Goal: Task Accomplishment & Management: Use online tool/utility

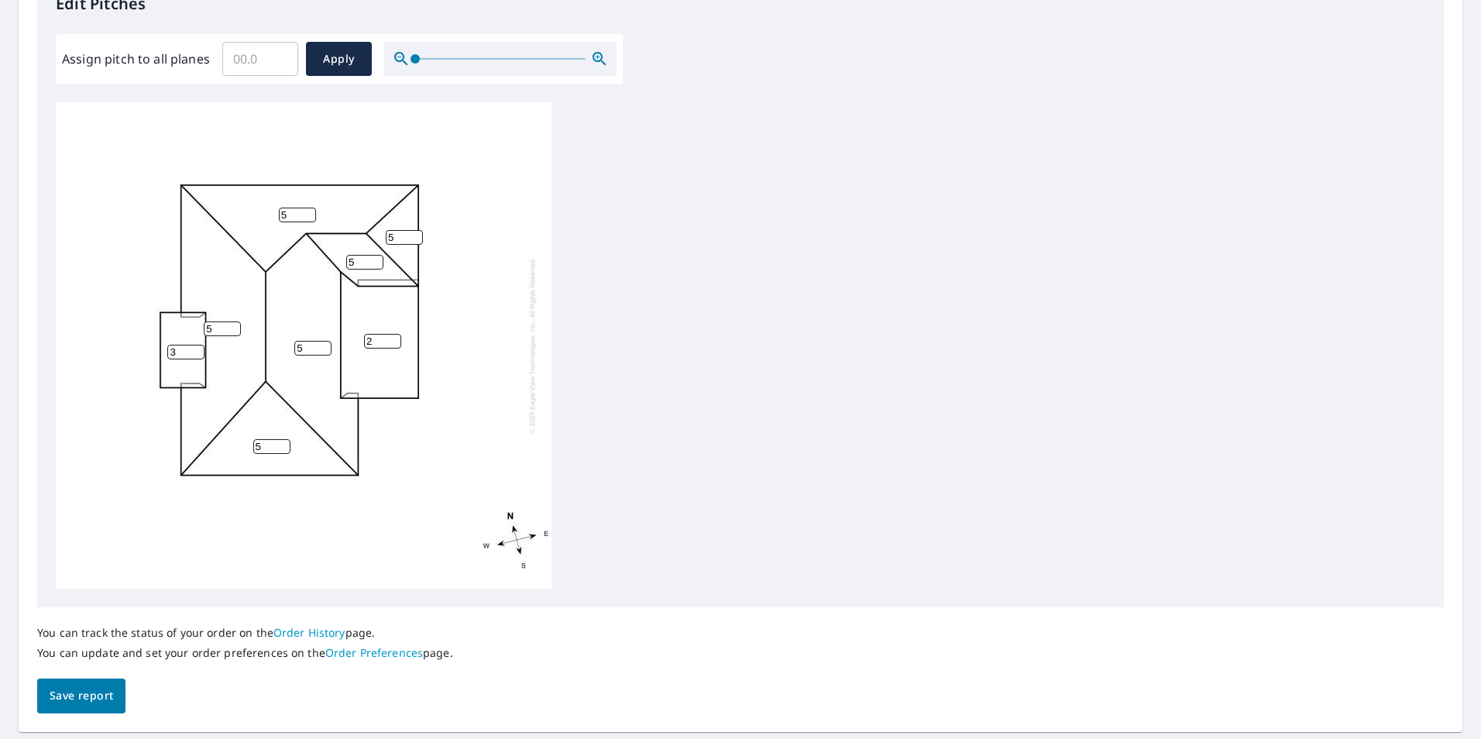
scroll to position [442, 0]
drag, startPoint x: 282, startPoint y: 451, endPoint x: 269, endPoint y: 450, distance: 12.5
click at [269, 450] on input "5" at bounding box center [271, 446] width 37 height 15
click at [189, 355] on input "3" at bounding box center [185, 352] width 37 height 15
click at [311, 344] on input "5" at bounding box center [312, 348] width 37 height 15
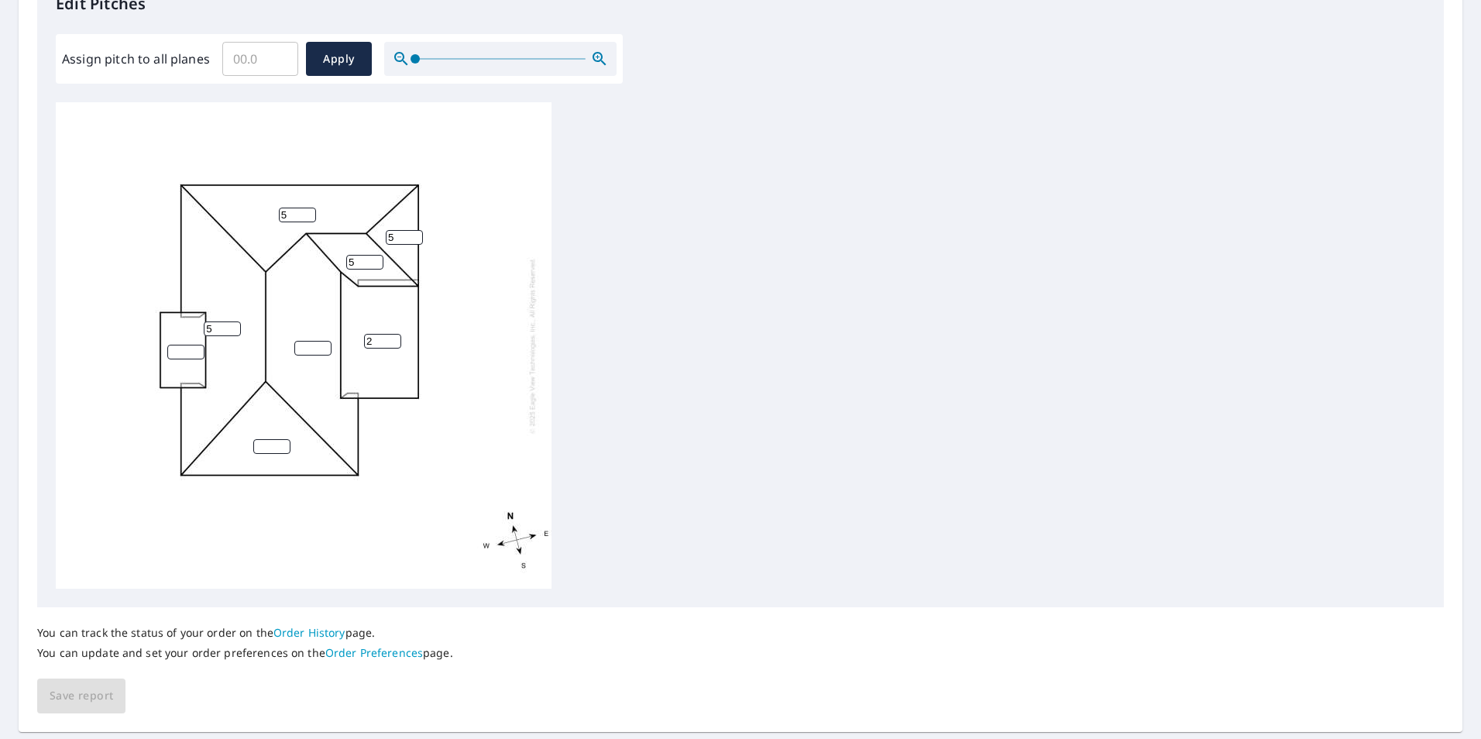
click at [211, 324] on input "5" at bounding box center [222, 328] width 37 height 15
click at [287, 213] on input "5" at bounding box center [297, 215] width 37 height 15
click at [362, 260] on input "5" at bounding box center [364, 262] width 37 height 15
click at [379, 335] on input "2" at bounding box center [382, 341] width 37 height 15
click at [403, 234] on input "5" at bounding box center [404, 237] width 37 height 15
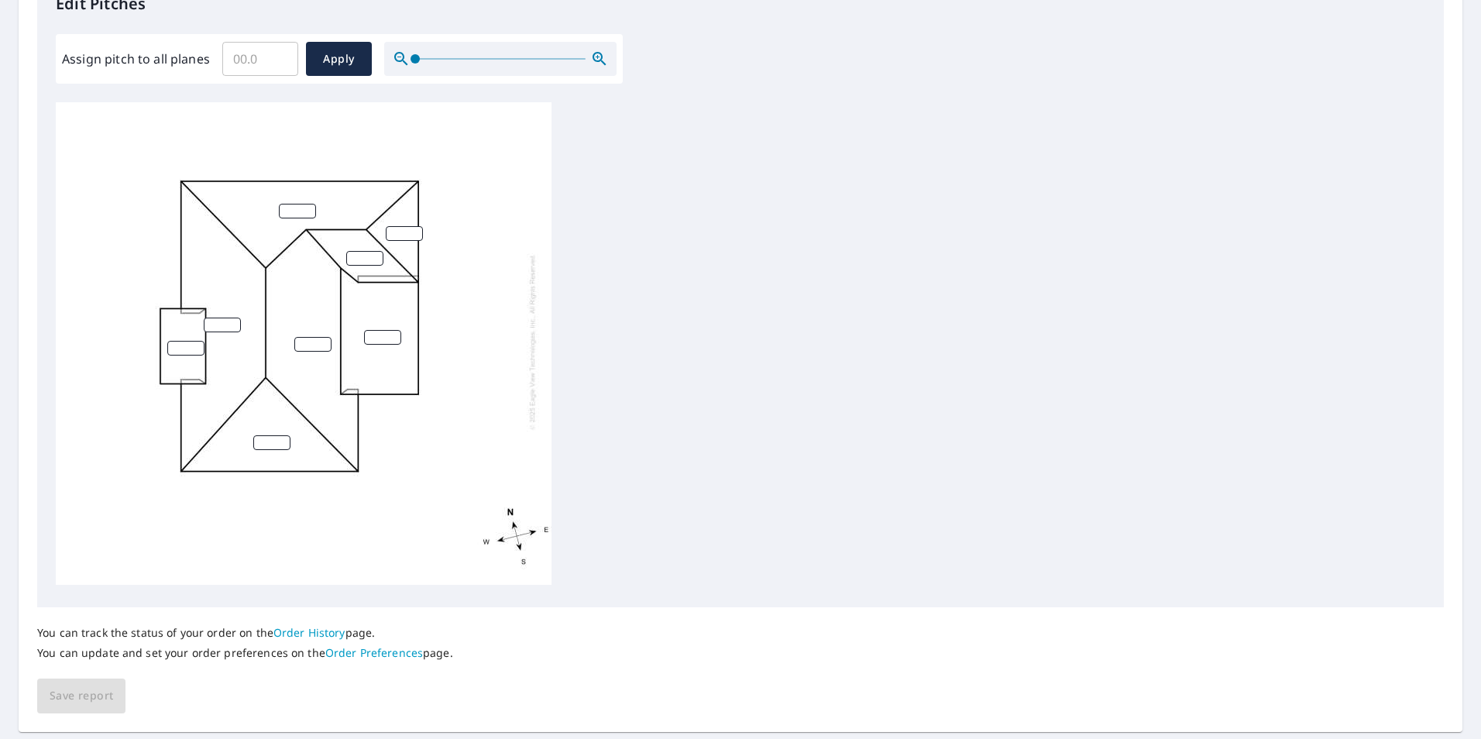
scroll to position [0, 0]
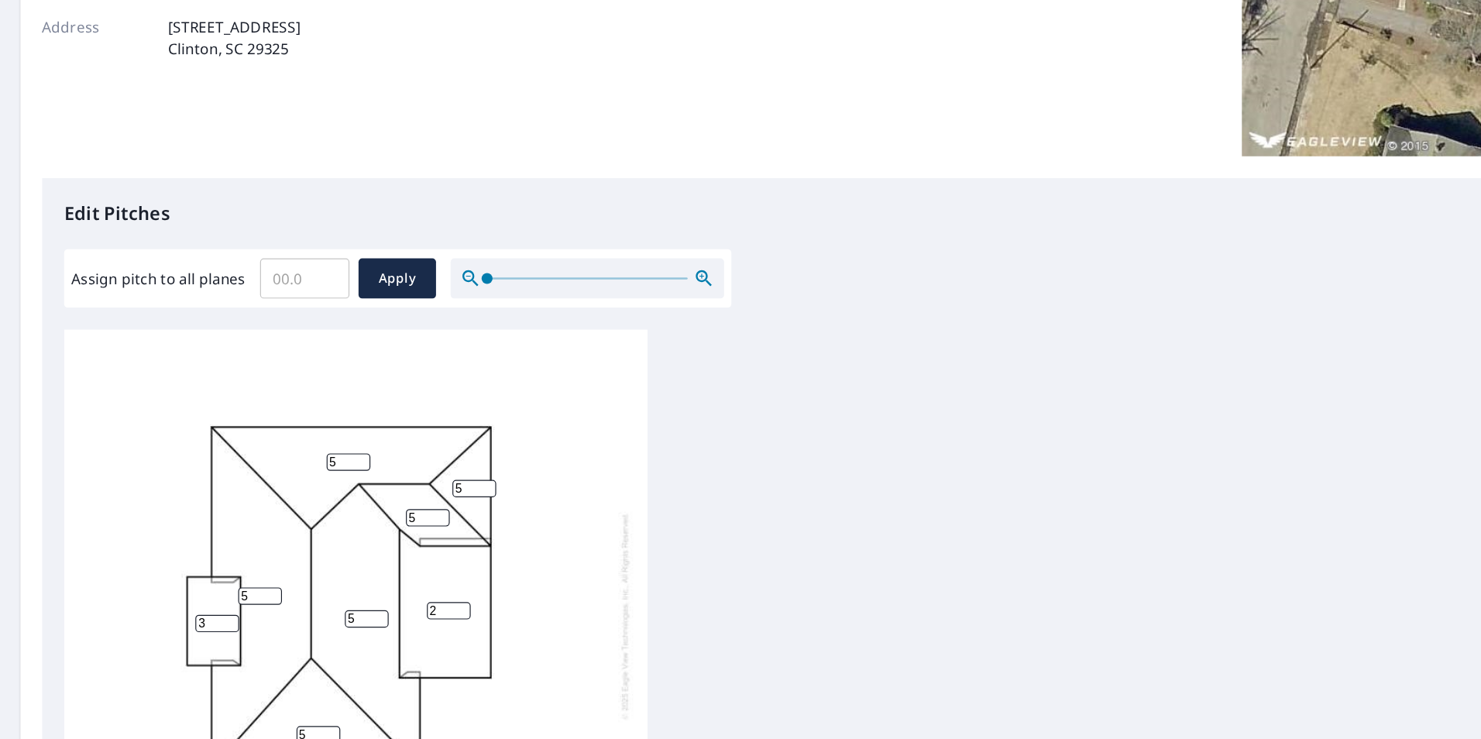
click at [410, 403] on div "5 5 5 2 5 3 5 5" at bounding box center [304, 633] width 496 height 486
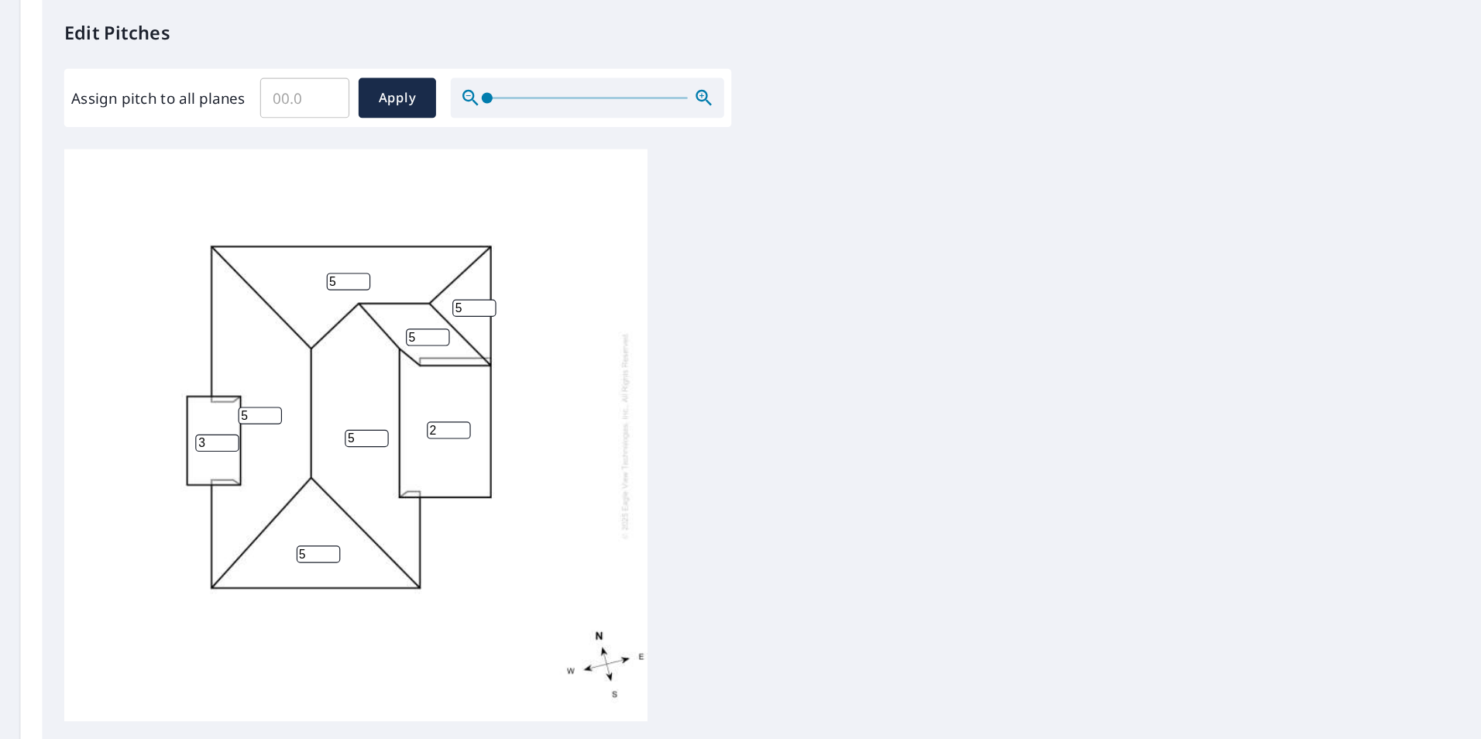
scroll to position [15, 0]
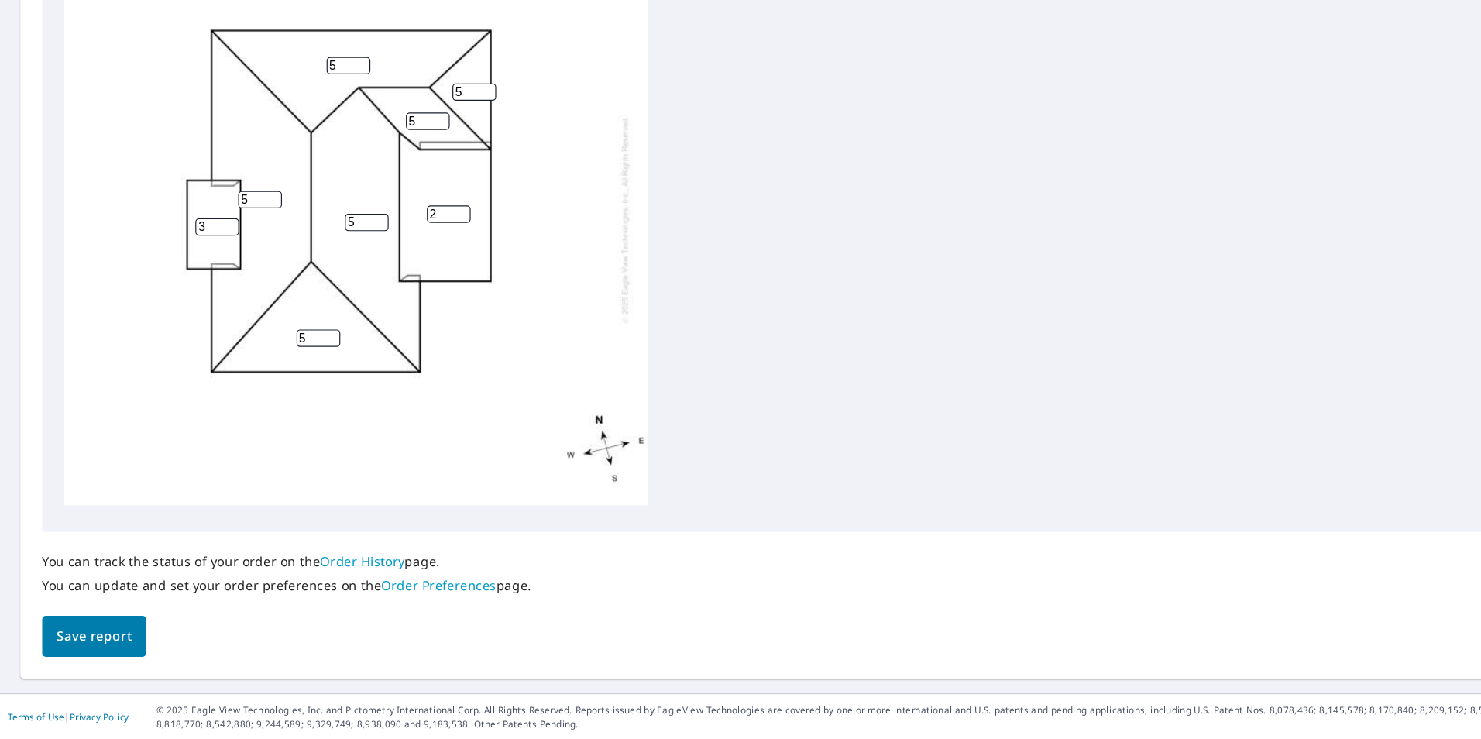
click at [74, 642] on span "Save report" at bounding box center [81, 650] width 63 height 19
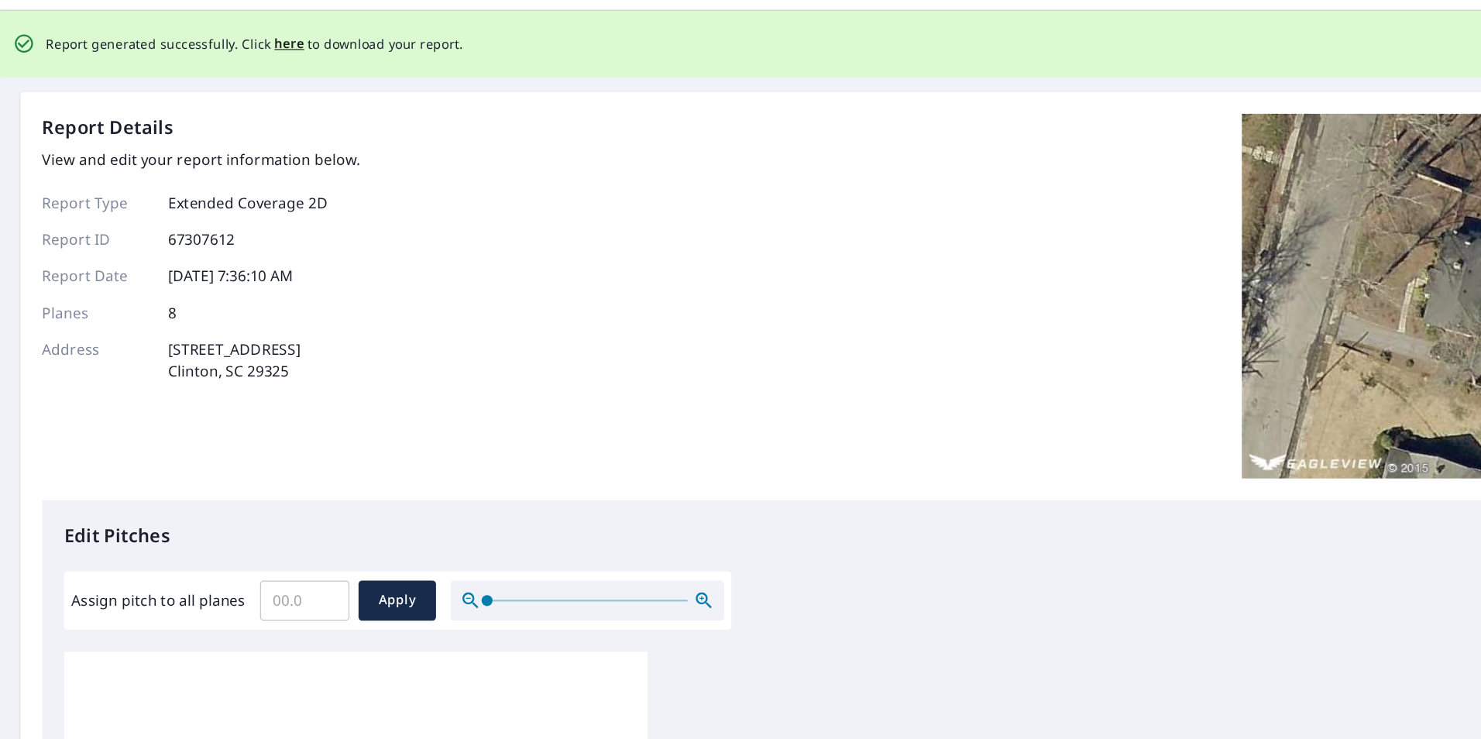
scroll to position [0, 0]
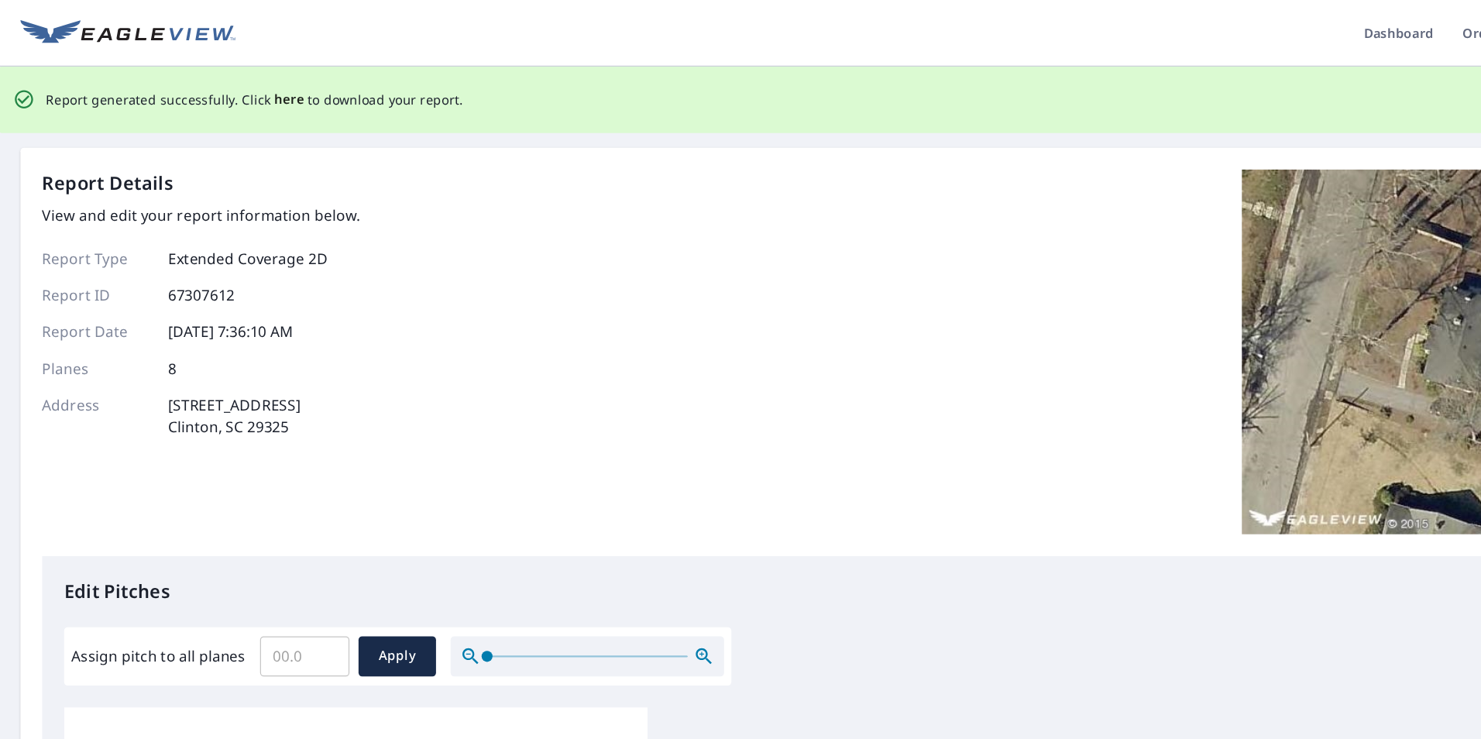
click at [248, 81] on span "here" at bounding box center [248, 84] width 26 height 19
